Goal: Check status: Verify the current state of an ongoing process or item

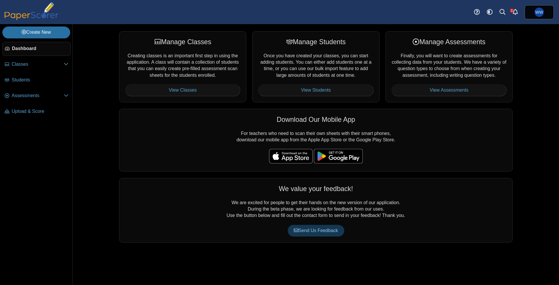
click at [37, 87] on link "Students" at bounding box center [36, 80] width 68 height 14
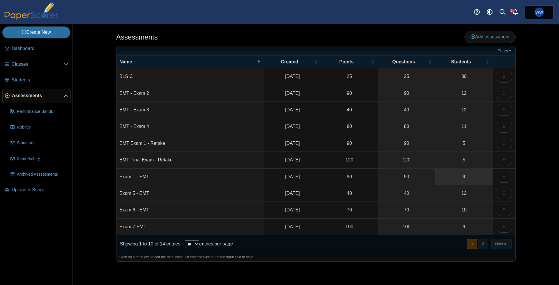
click at [463, 178] on link "9" at bounding box center [463, 177] width 57 height 16
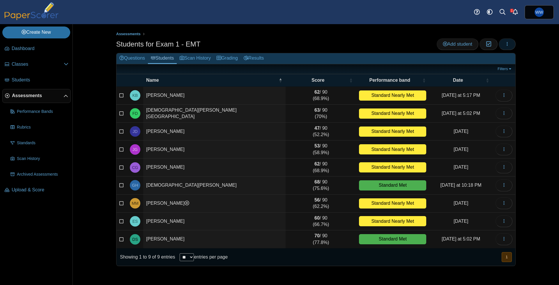
click at [512, 48] on button "button" at bounding box center [507, 44] width 17 height 12
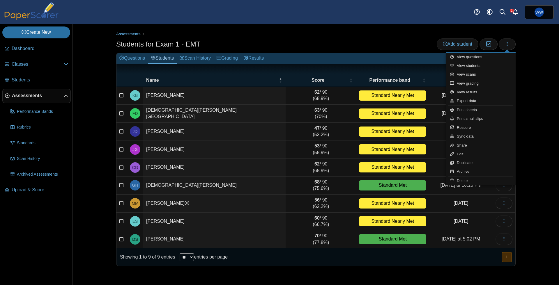
click at [405, 30] on div "Assessments Students for Exam 1 - EMT Add student Moderation 0" at bounding box center [315, 154] width 437 height 261
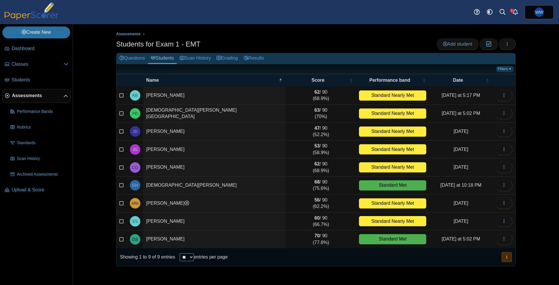
click at [501, 70] on link "Filters" at bounding box center [505, 69] width 18 height 6
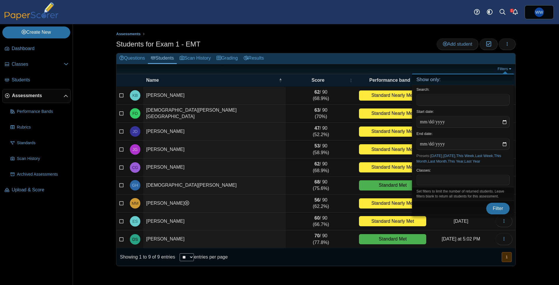
click at [466, 180] on span at bounding box center [462, 180] width 93 height 10
click at [495, 206] on span "Filter" at bounding box center [497, 208] width 10 height 5
